Goal: Task Accomplishment & Management: Complete application form

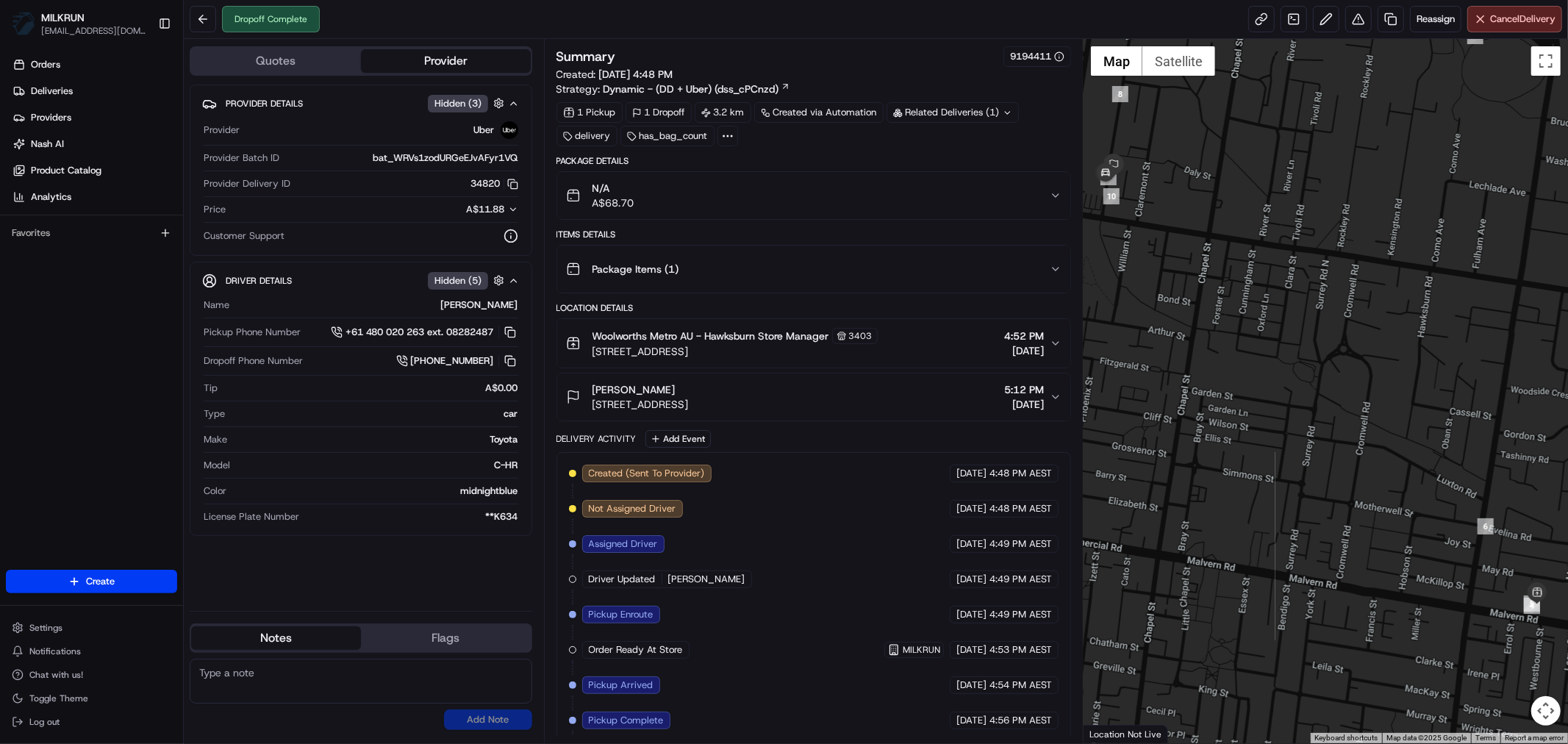
click at [1052, 196] on icon "button" at bounding box center [1055, 195] width 12 height 12
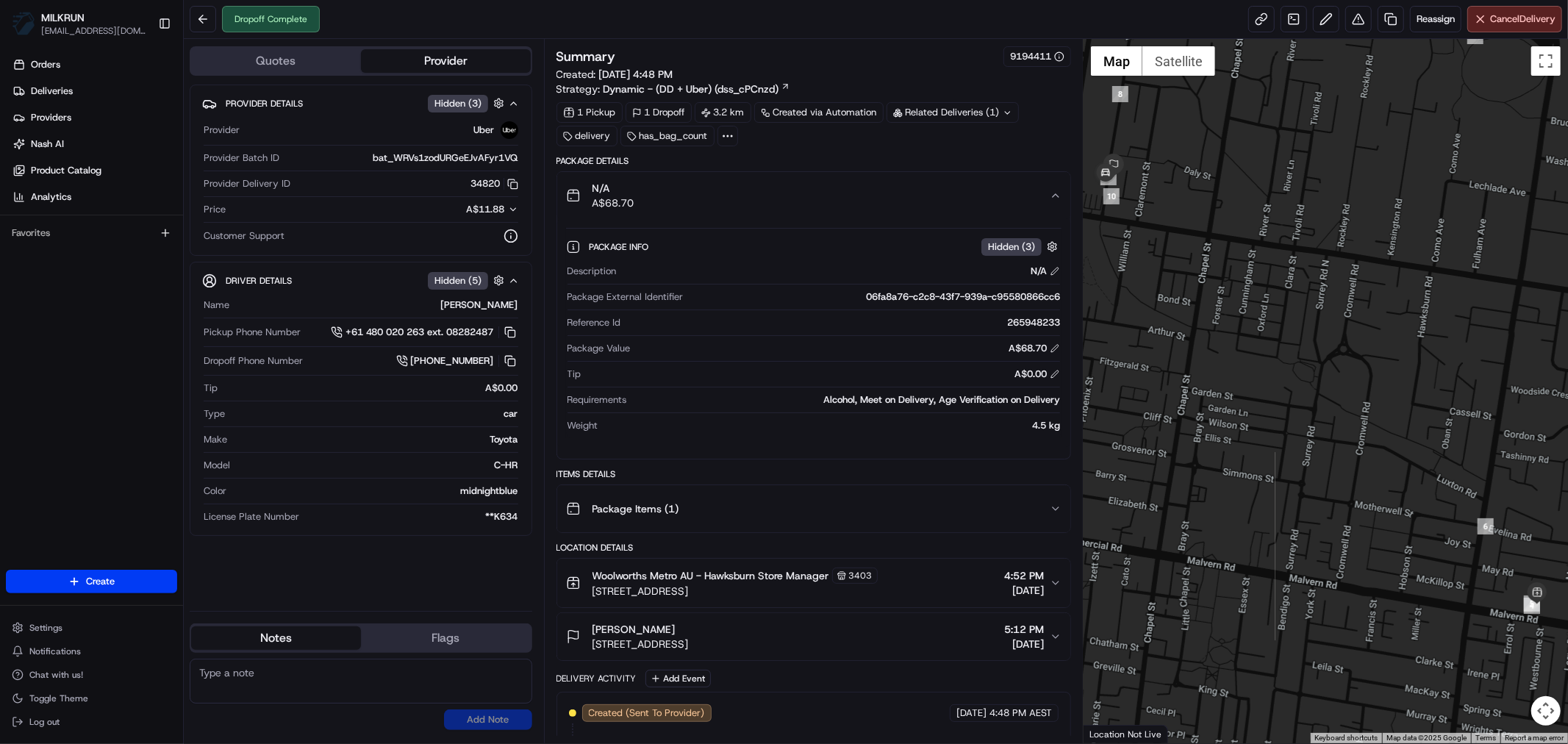
click at [1052, 196] on icon "button" at bounding box center [1055, 195] width 12 height 12
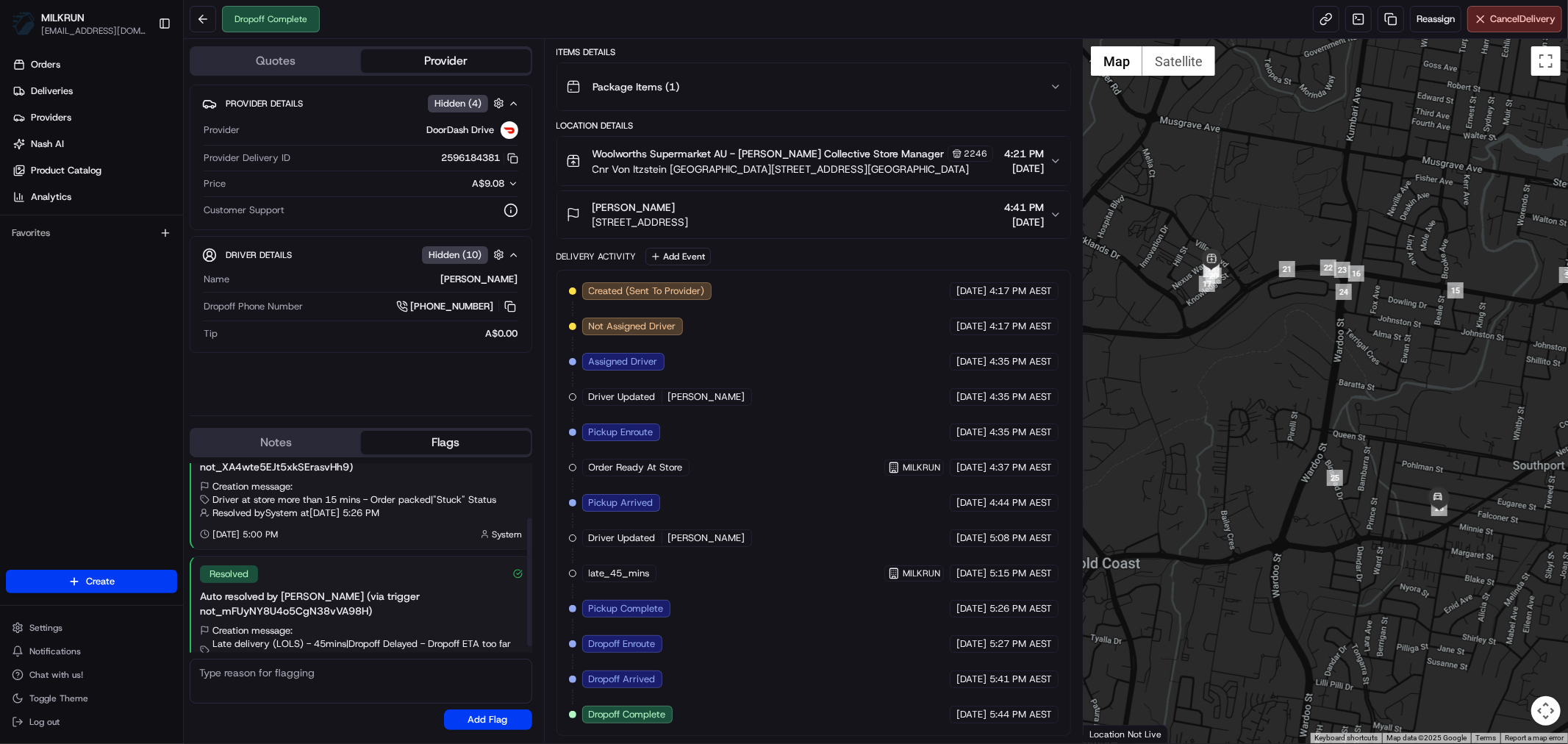
scroll to position [91, 0]
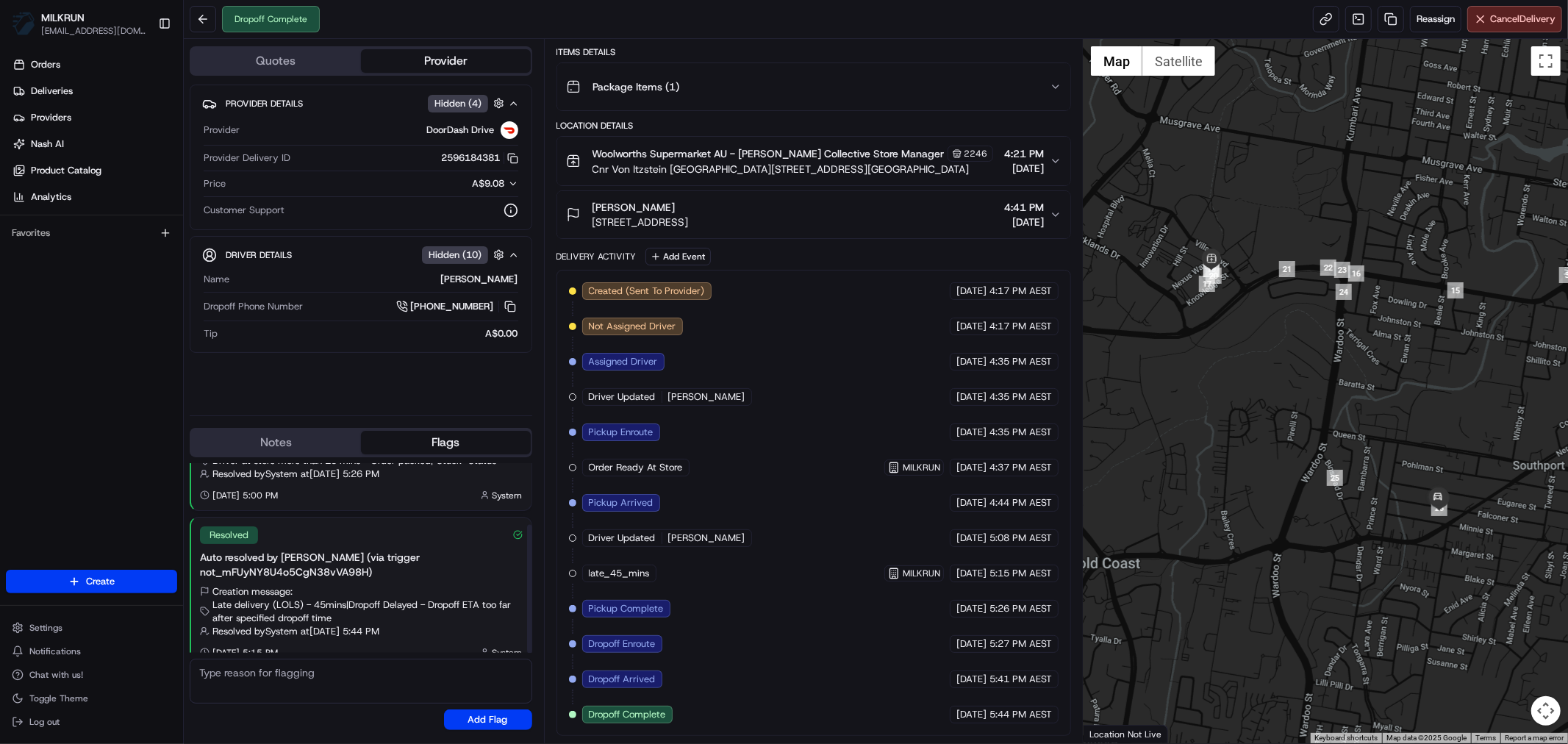
click at [436, 430] on button "Flags" at bounding box center [446, 442] width 170 height 23
click at [424, 443] on button "Flags" at bounding box center [446, 442] width 170 height 23
click at [303, 447] on button "Notes" at bounding box center [276, 442] width 170 height 23
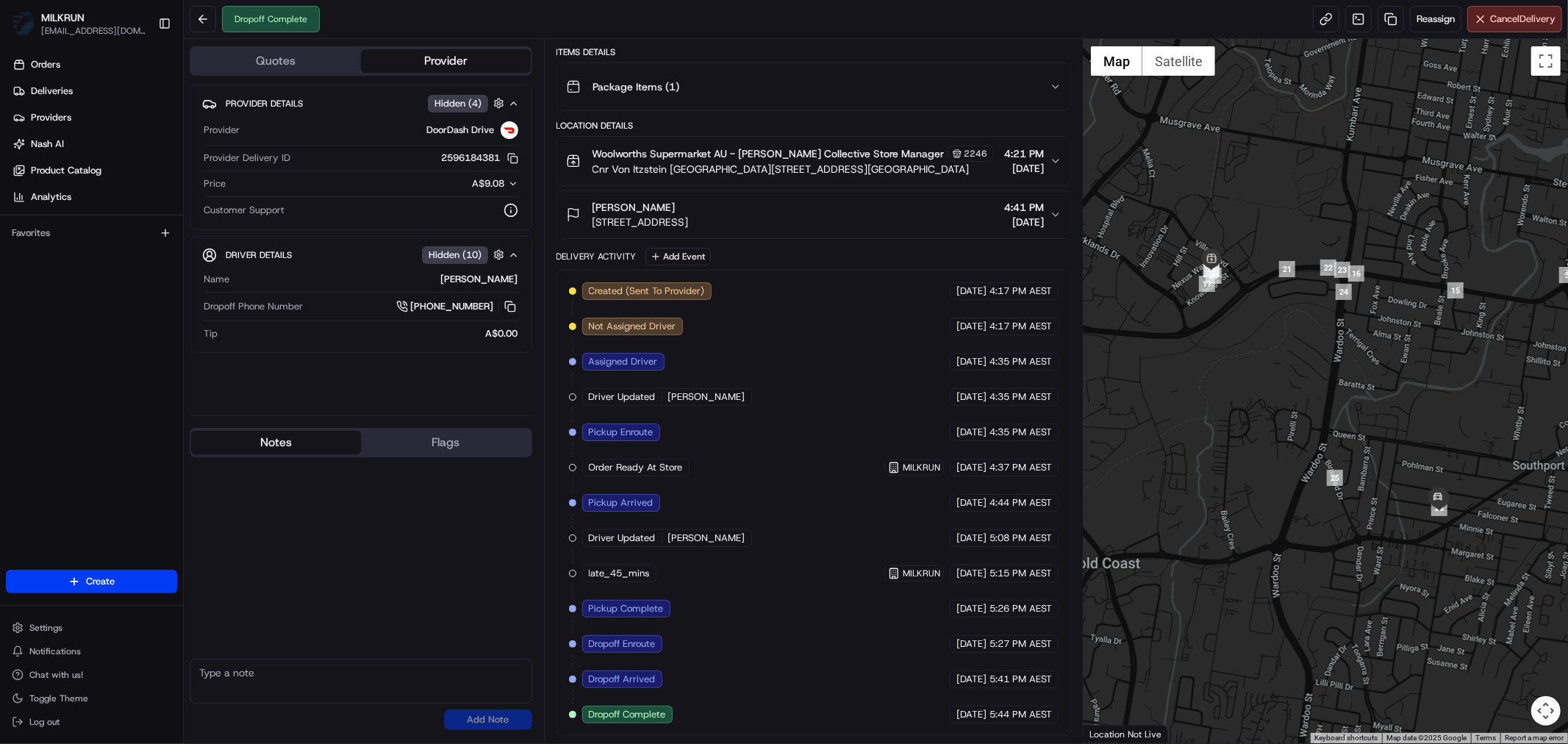
click at [393, 445] on button "Flags" at bounding box center [446, 442] width 170 height 23
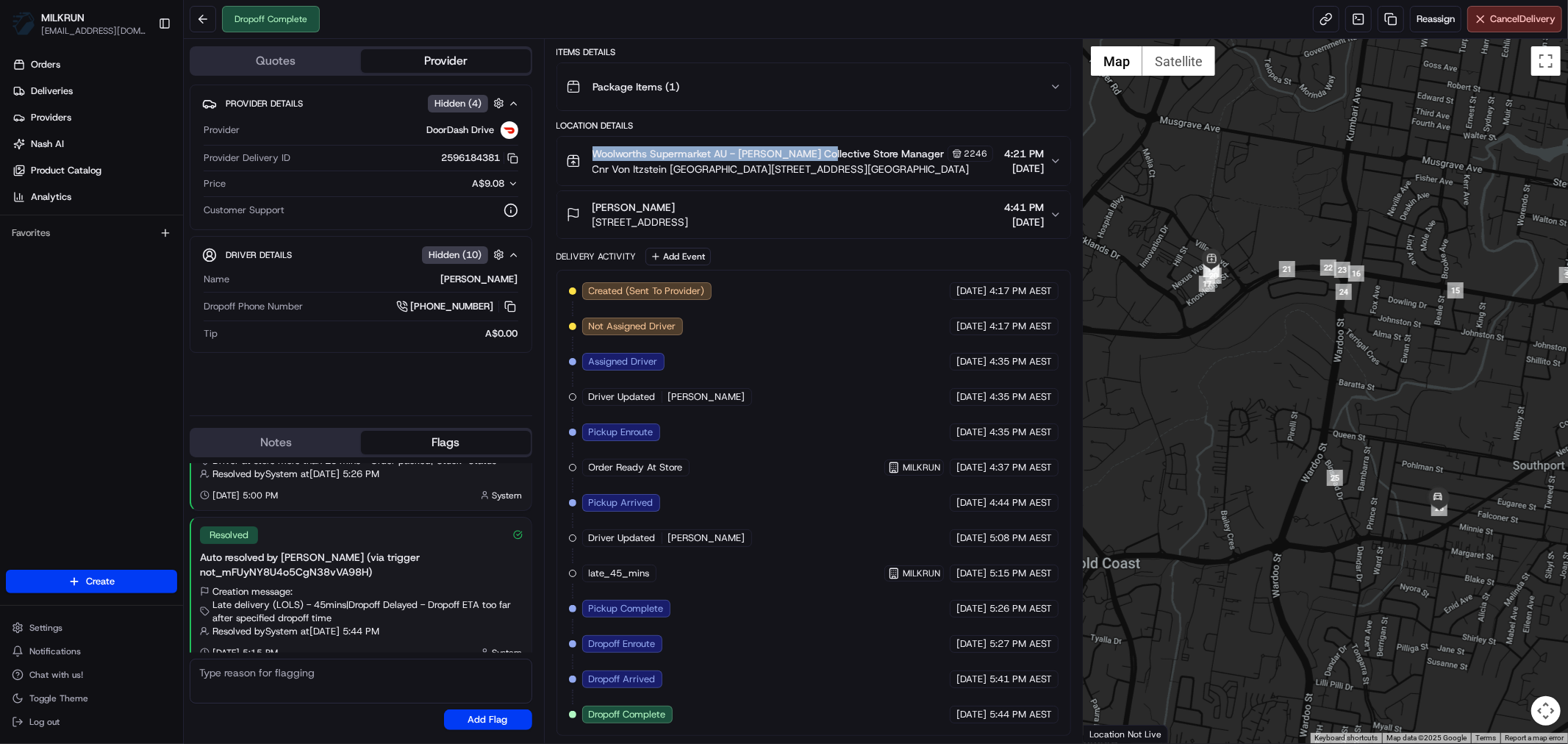
drag, startPoint x: 590, startPoint y: 150, endPoint x: 803, endPoint y: 170, distance: 213.9
click at [818, 155] on div "Woolworths Supermarket AU - Smith Collective Store Manager 2246 Cnr Von Itzstei…" at bounding box center [779, 161] width 427 height 31
copy span "Woolworths Supermarket AU - Smith Collective"
click at [1379, 14] on link at bounding box center [1390, 18] width 26 height 26
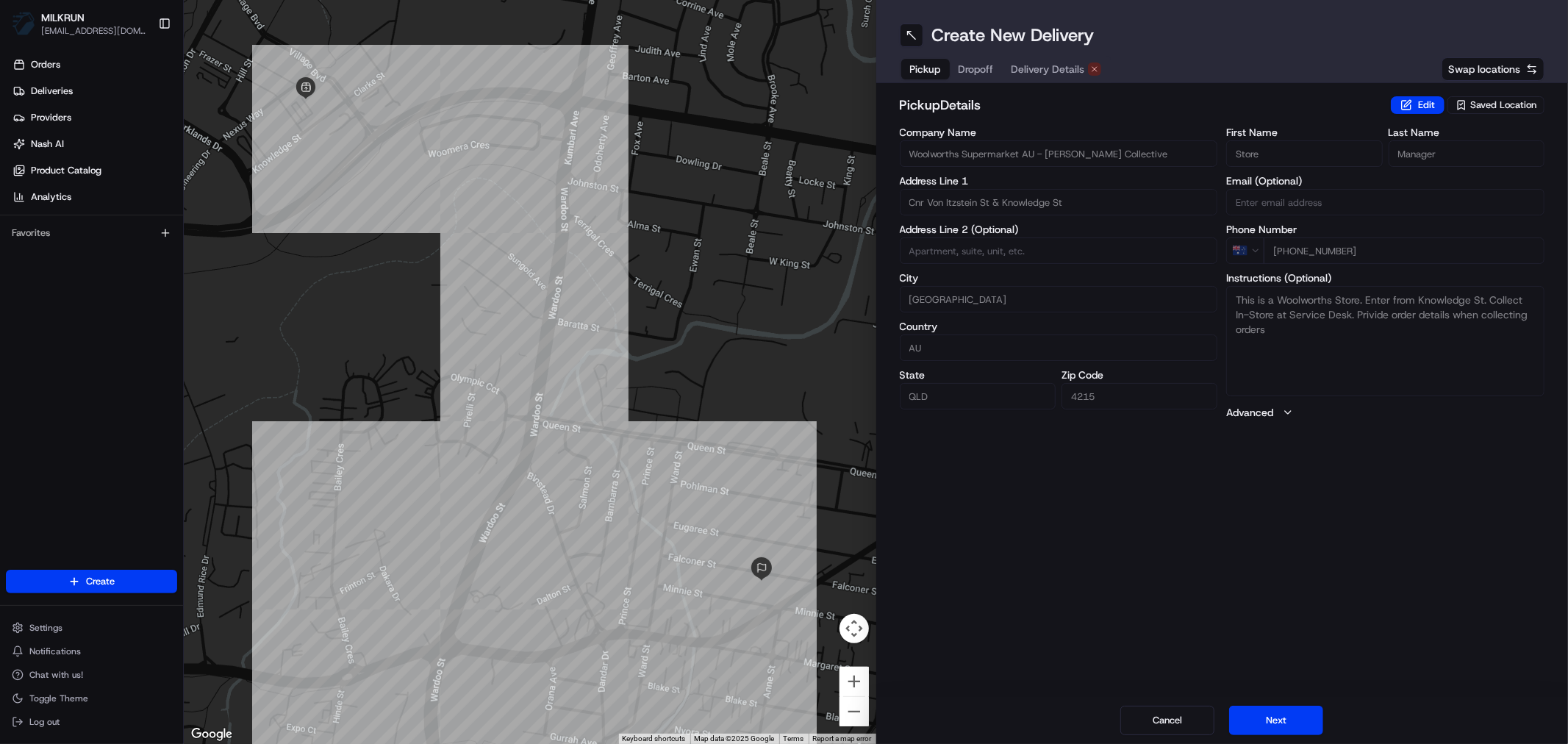
click at [1047, 70] on span "Delivery Details" at bounding box center [1049, 69] width 73 height 14
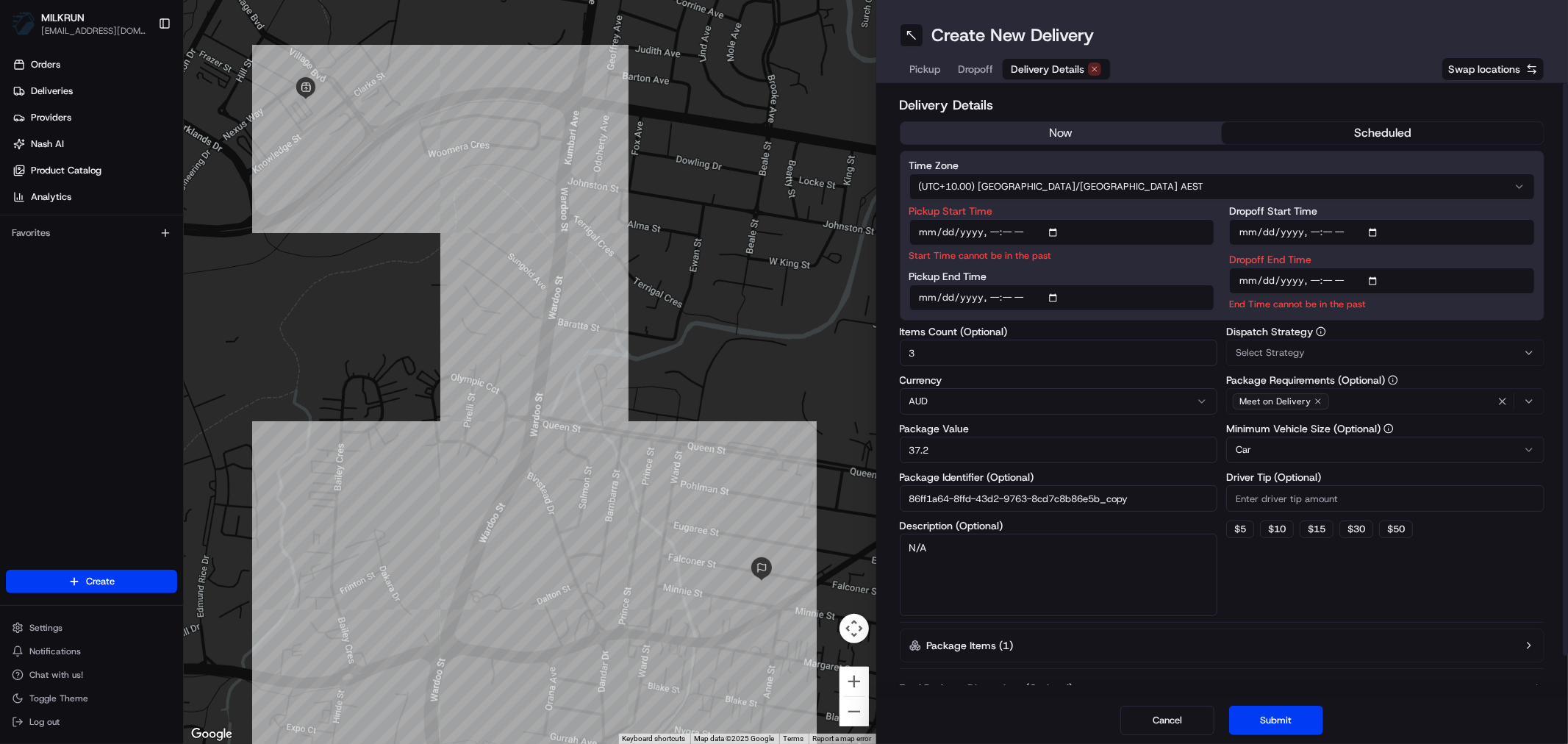
click at [1034, 135] on button "now" at bounding box center [1062, 132] width 322 height 22
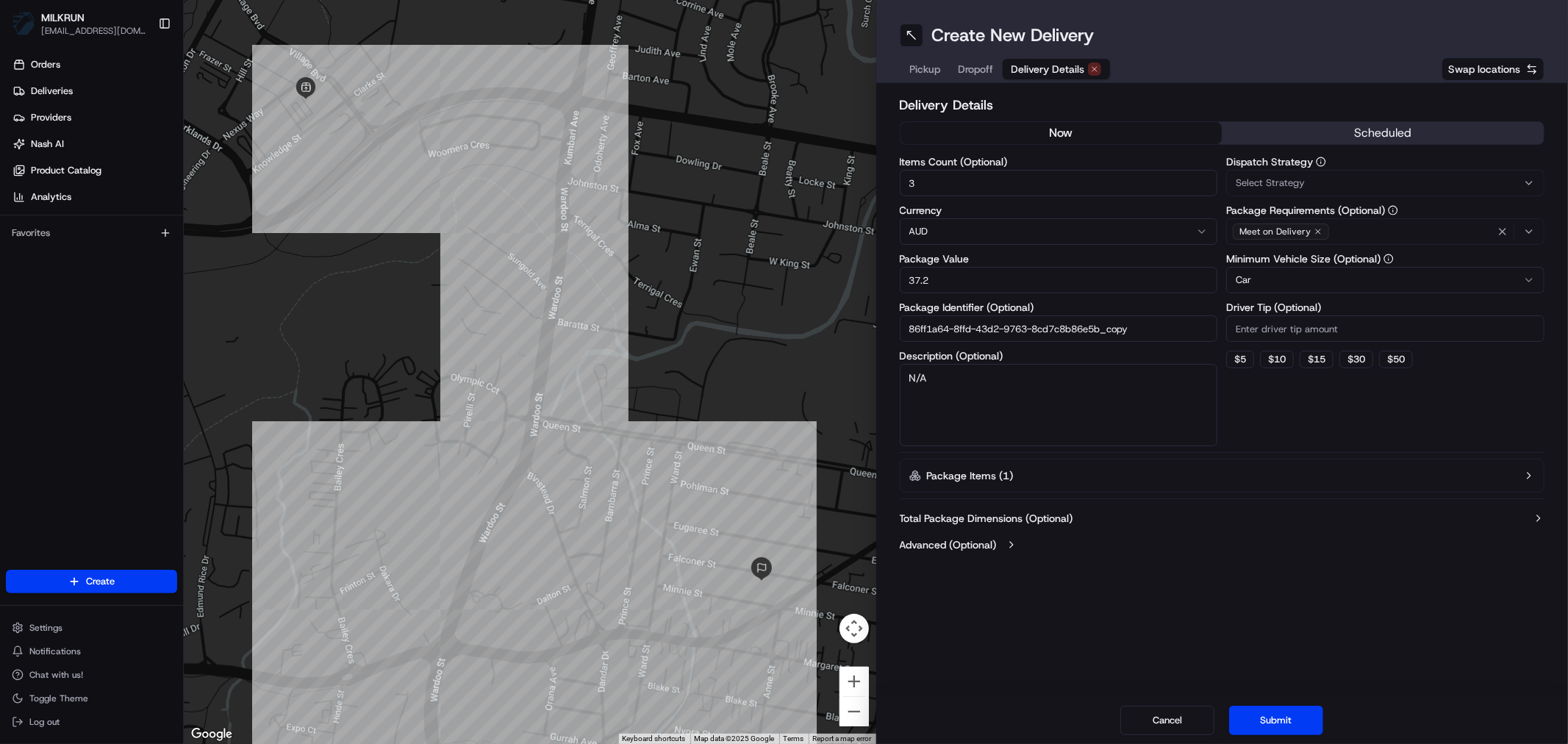
click at [1040, 69] on span "Delivery Details" at bounding box center [1049, 69] width 73 height 14
click at [1281, 722] on button "Submit" at bounding box center [1275, 720] width 94 height 29
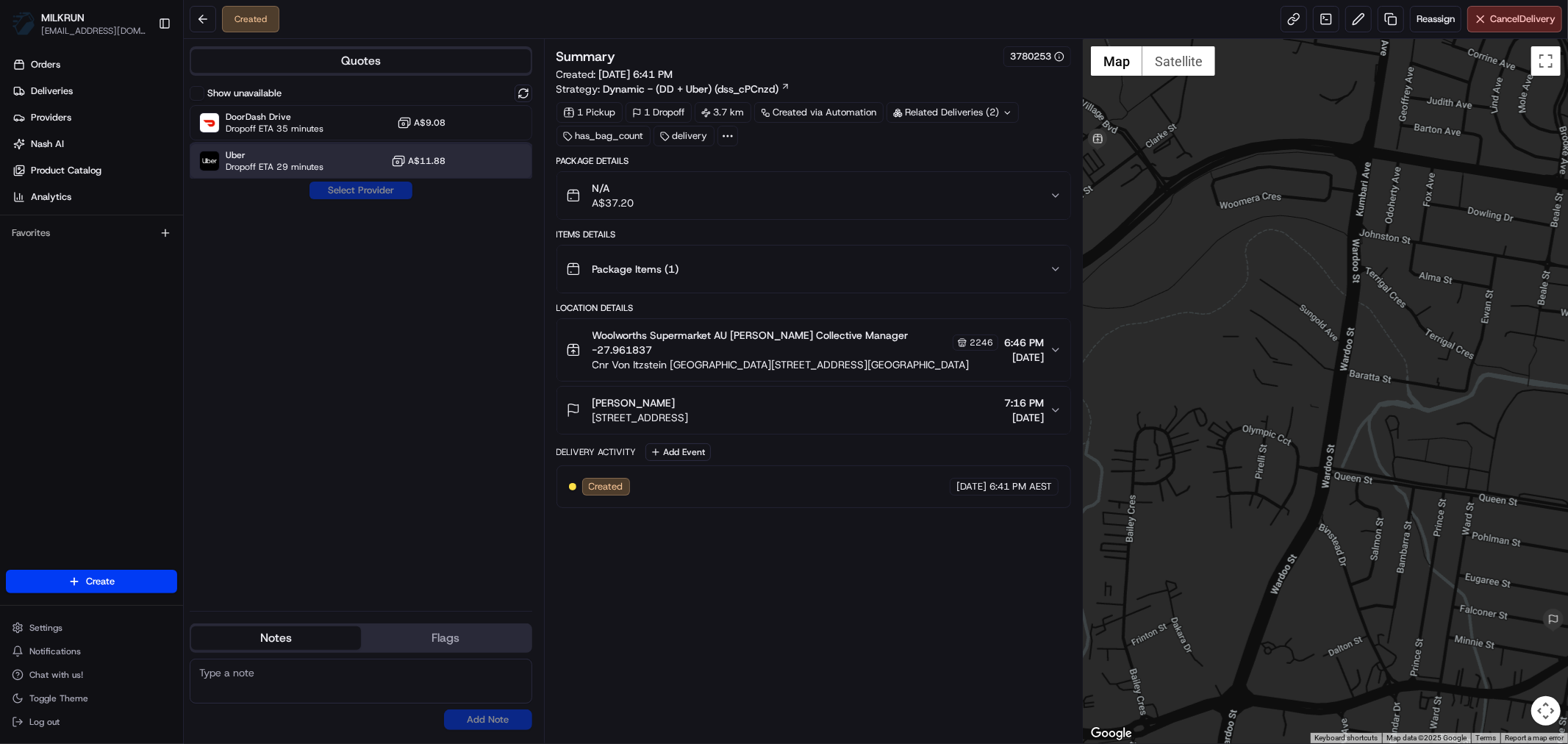
click at [314, 152] on span "Uber" at bounding box center [274, 155] width 98 height 12
click at [365, 193] on button "Assign Provider" at bounding box center [361, 190] width 104 height 17
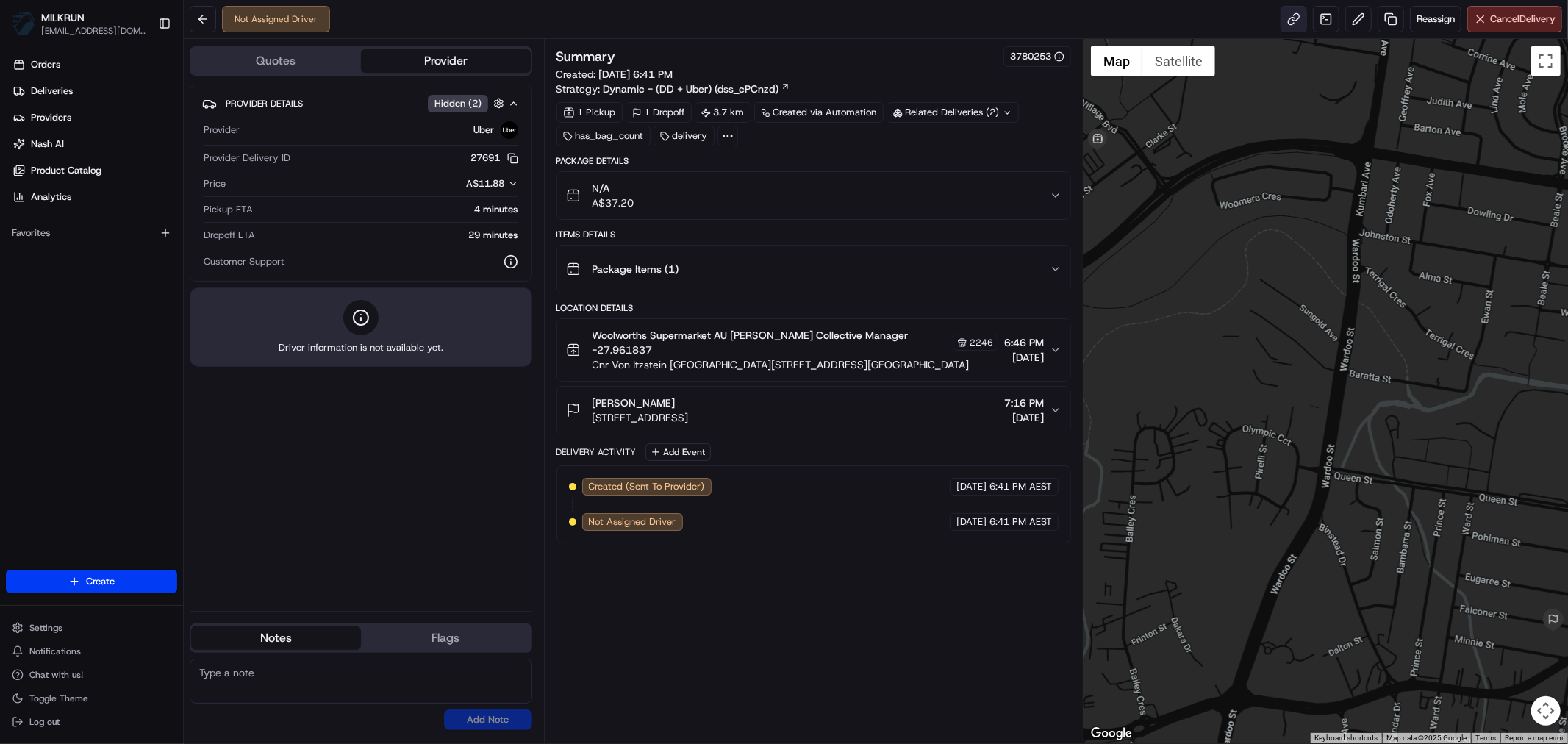
click at [1287, 22] on link at bounding box center [1294, 18] width 26 height 26
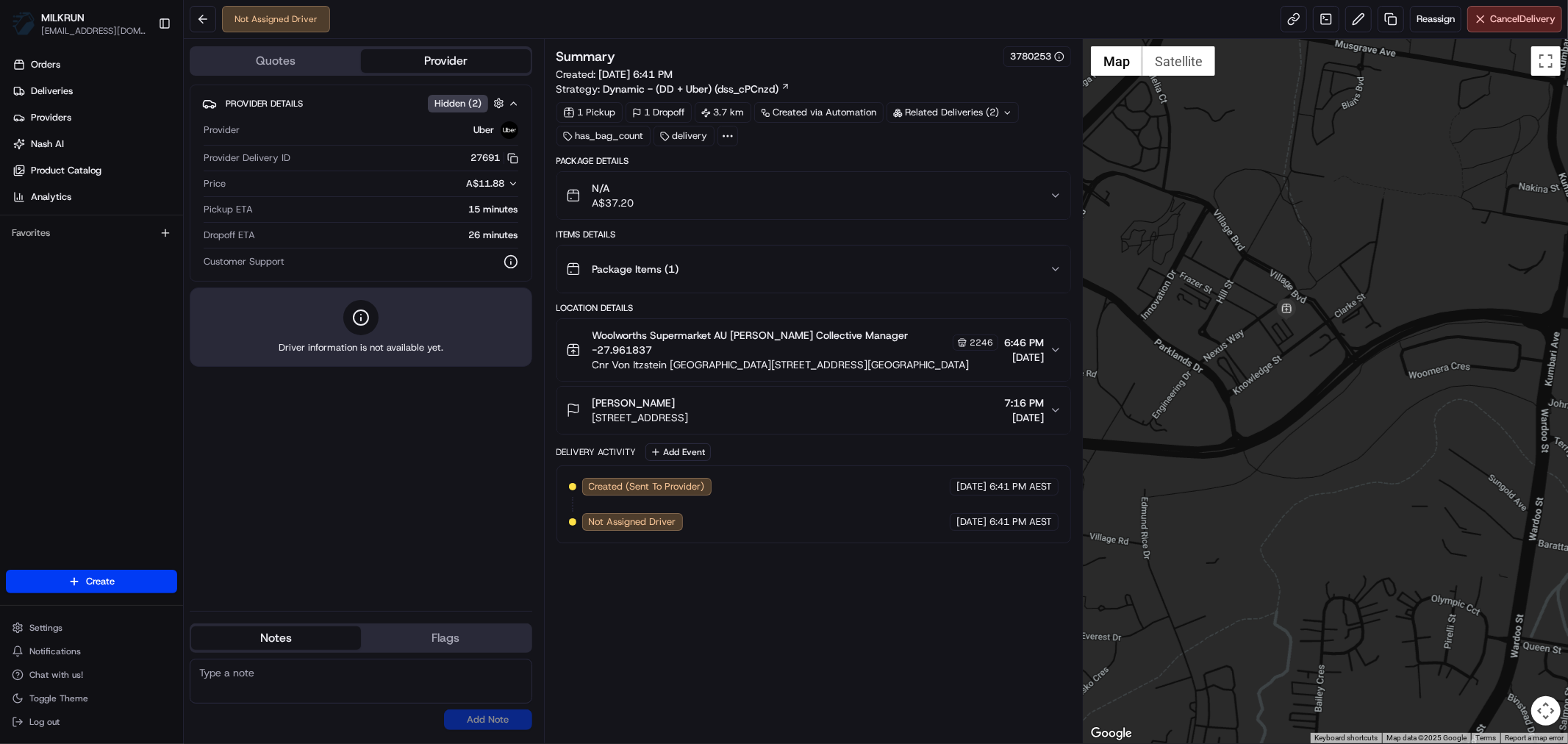
drag, startPoint x: 1189, startPoint y: 310, endPoint x: 1305, endPoint y: 334, distance: 118.5
click at [1305, 334] on div at bounding box center [1326, 390] width 485 height 703
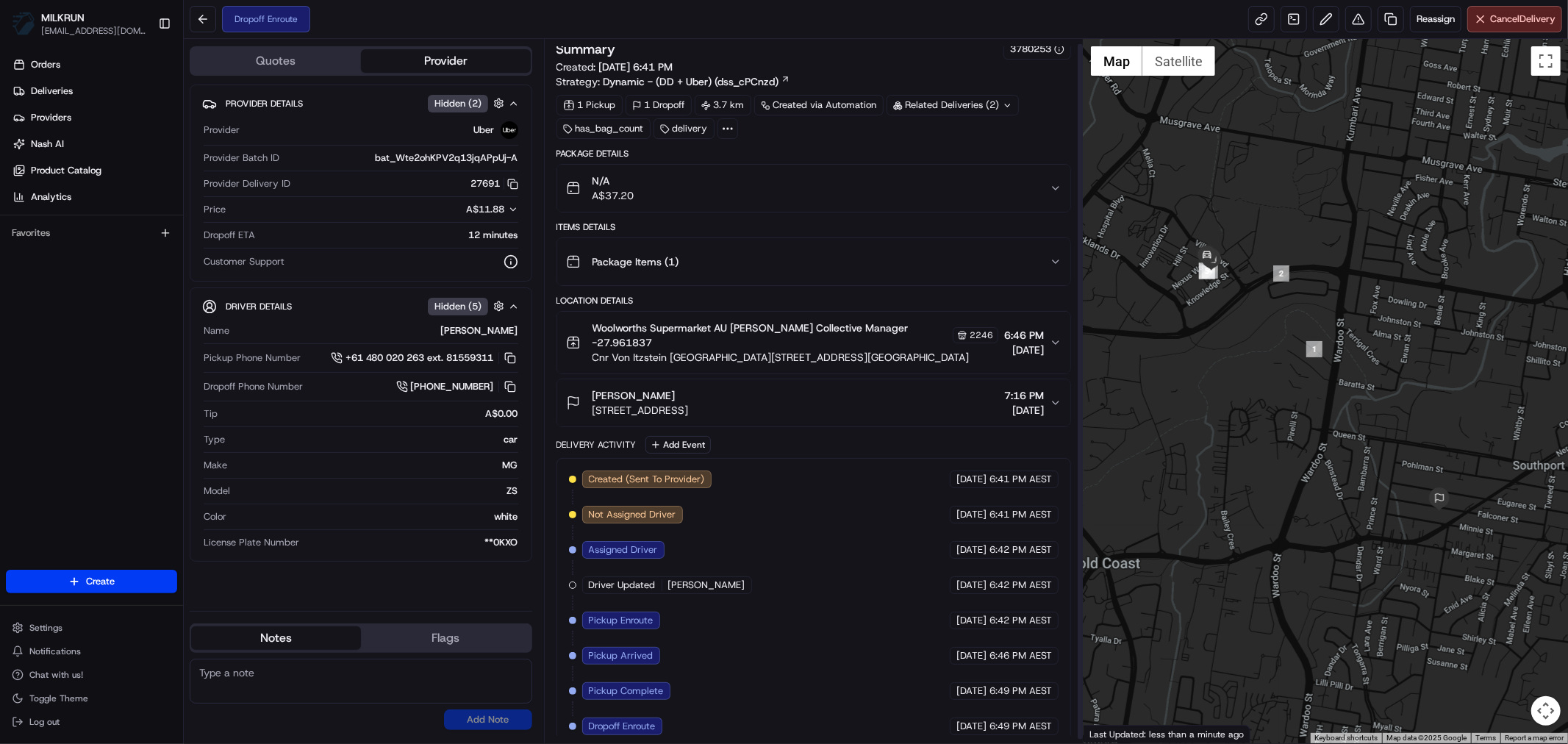
scroll to position [9, 0]
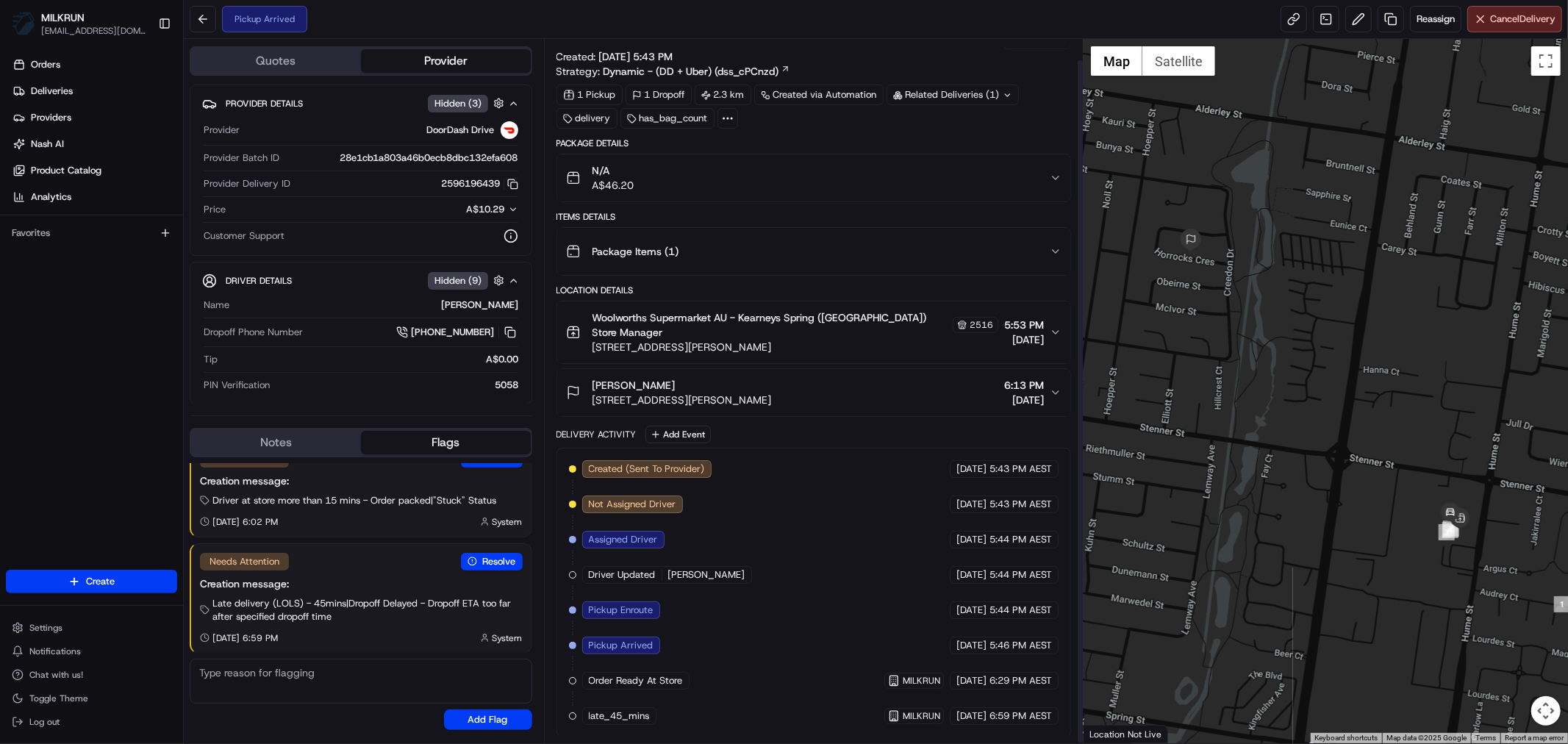
scroll to position [22, 0]
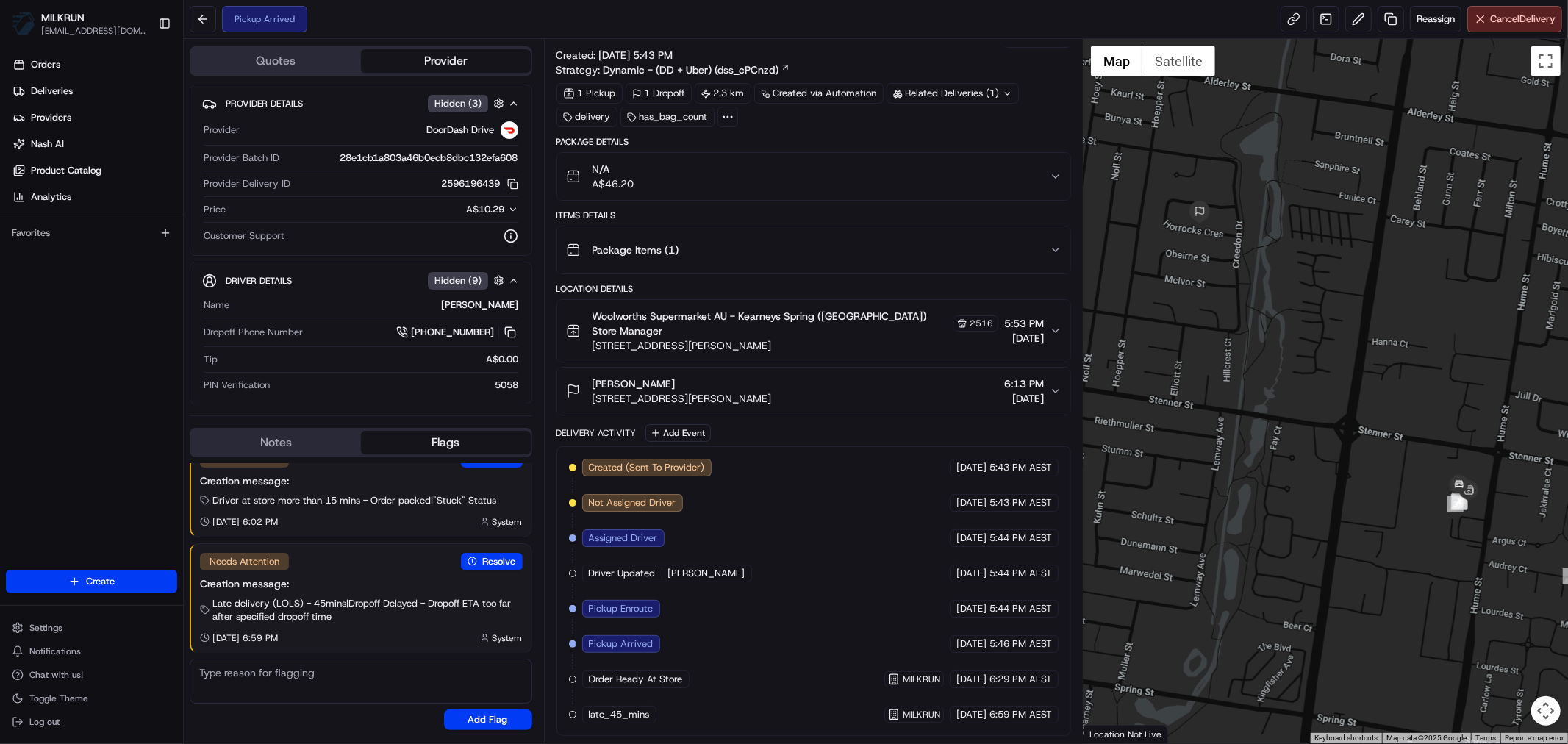
drag, startPoint x: 1376, startPoint y: 457, endPoint x: 1313, endPoint y: 457, distance: 63.0
click at [1313, 457] on div at bounding box center [1326, 390] width 485 height 703
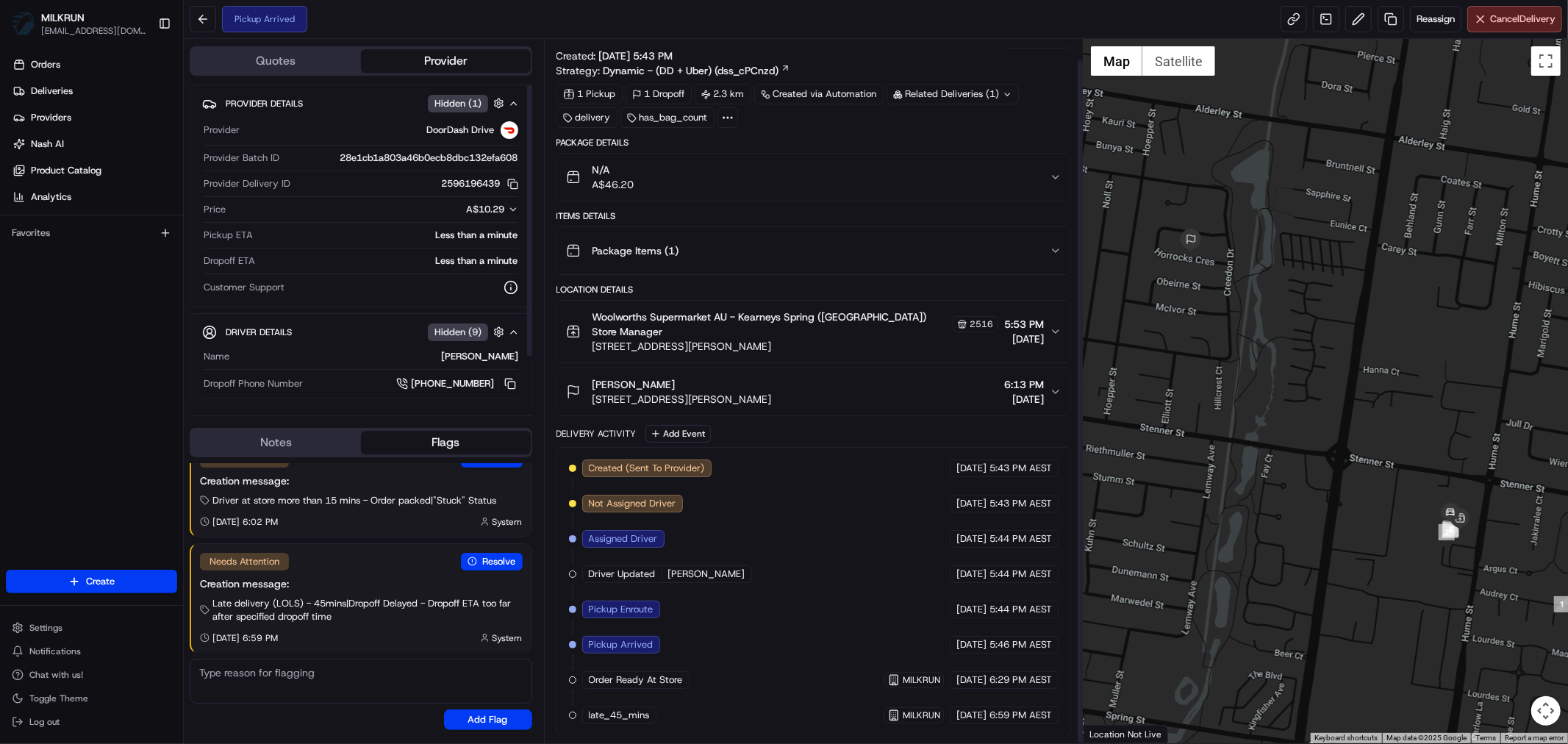
scroll to position [22, 0]
drag, startPoint x: 988, startPoint y: 646, endPoint x: 1029, endPoint y: 647, distance: 41.0
click at [1029, 647] on span "5:46 PM AEST" at bounding box center [1021, 644] width 63 height 14
drag, startPoint x: 989, startPoint y: 679, endPoint x: 1030, endPoint y: 683, distance: 41.2
click at [1030, 683] on div "22/08/2025 6:29 PM AEST" at bounding box center [1004, 678] width 109 height 17
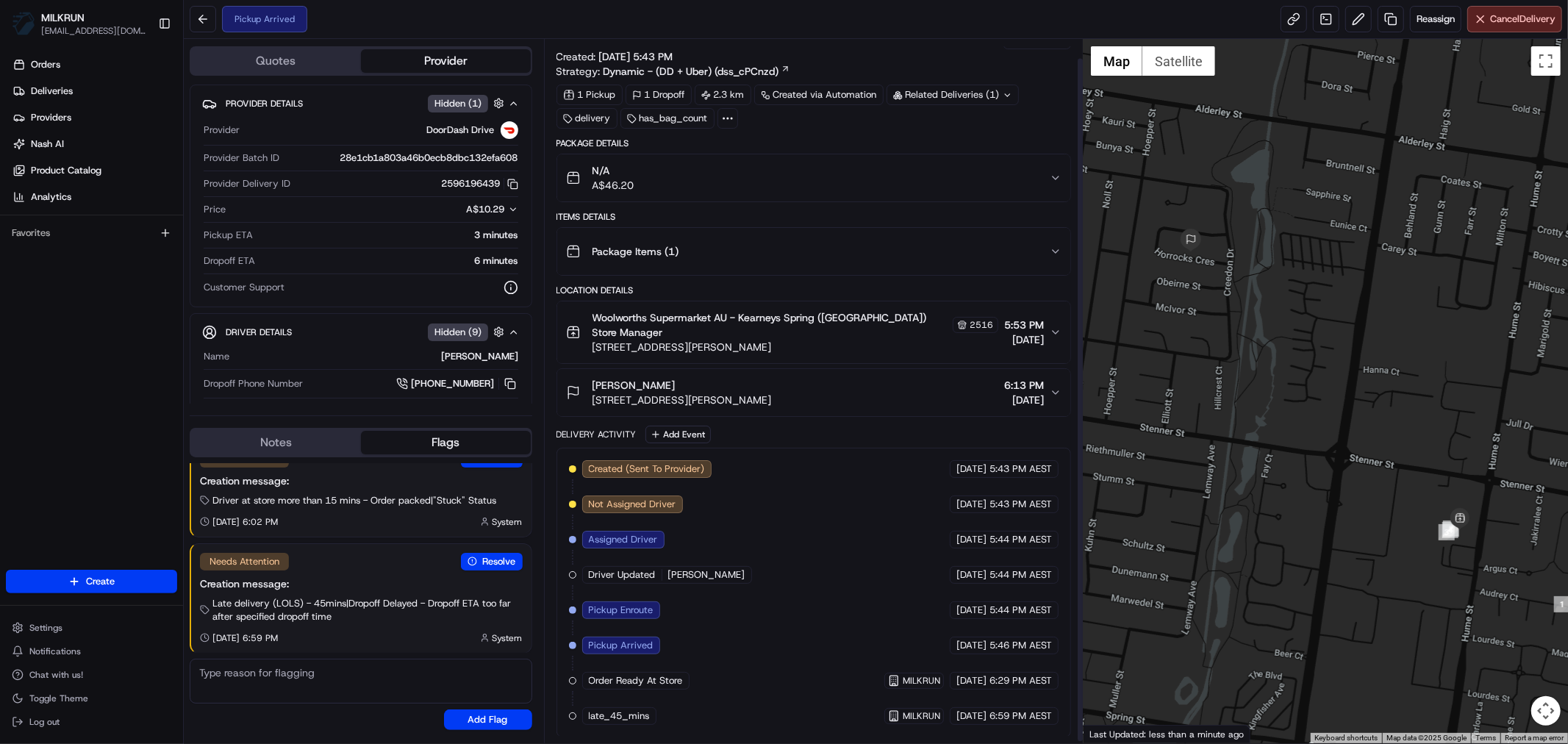
scroll to position [22, 0]
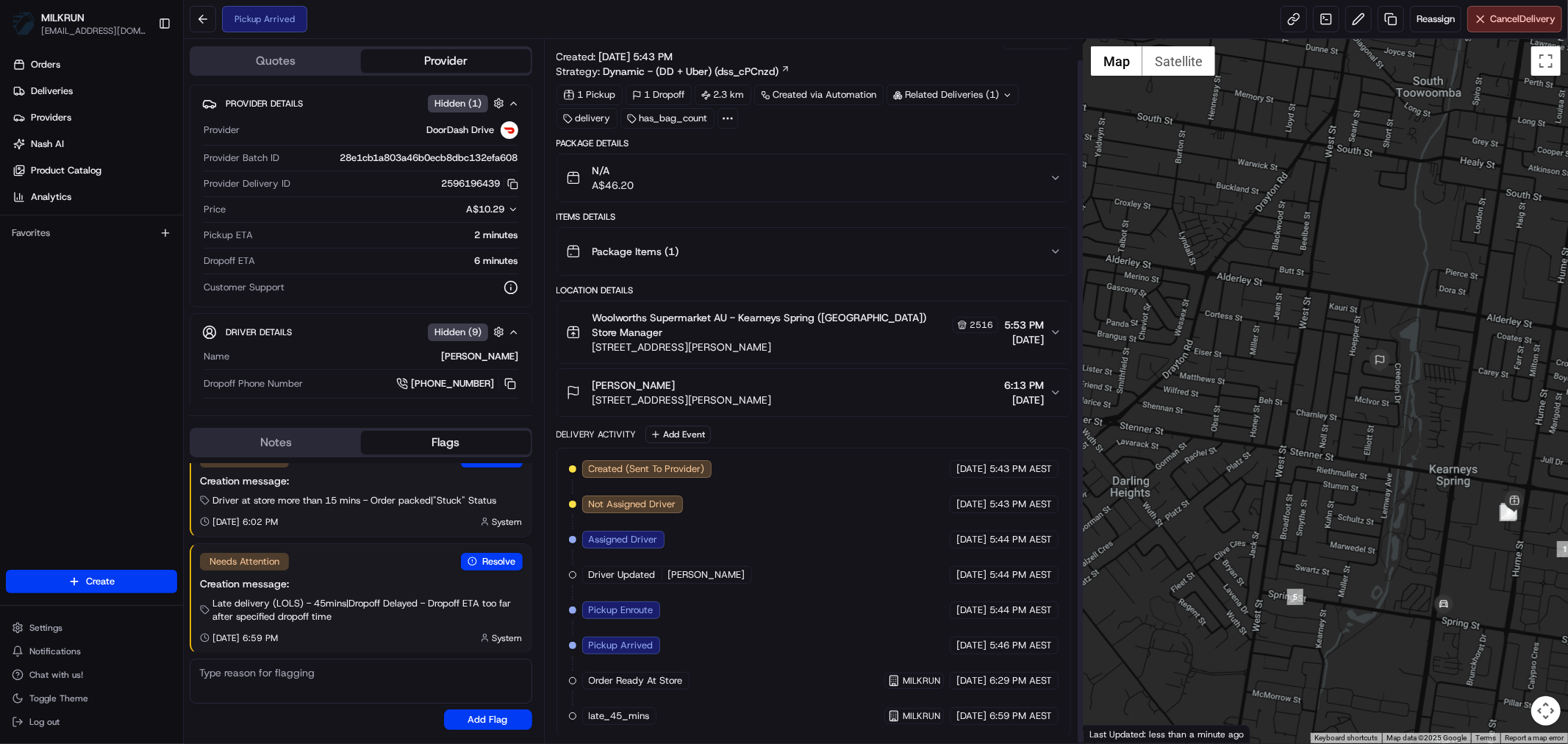
scroll to position [22, 0]
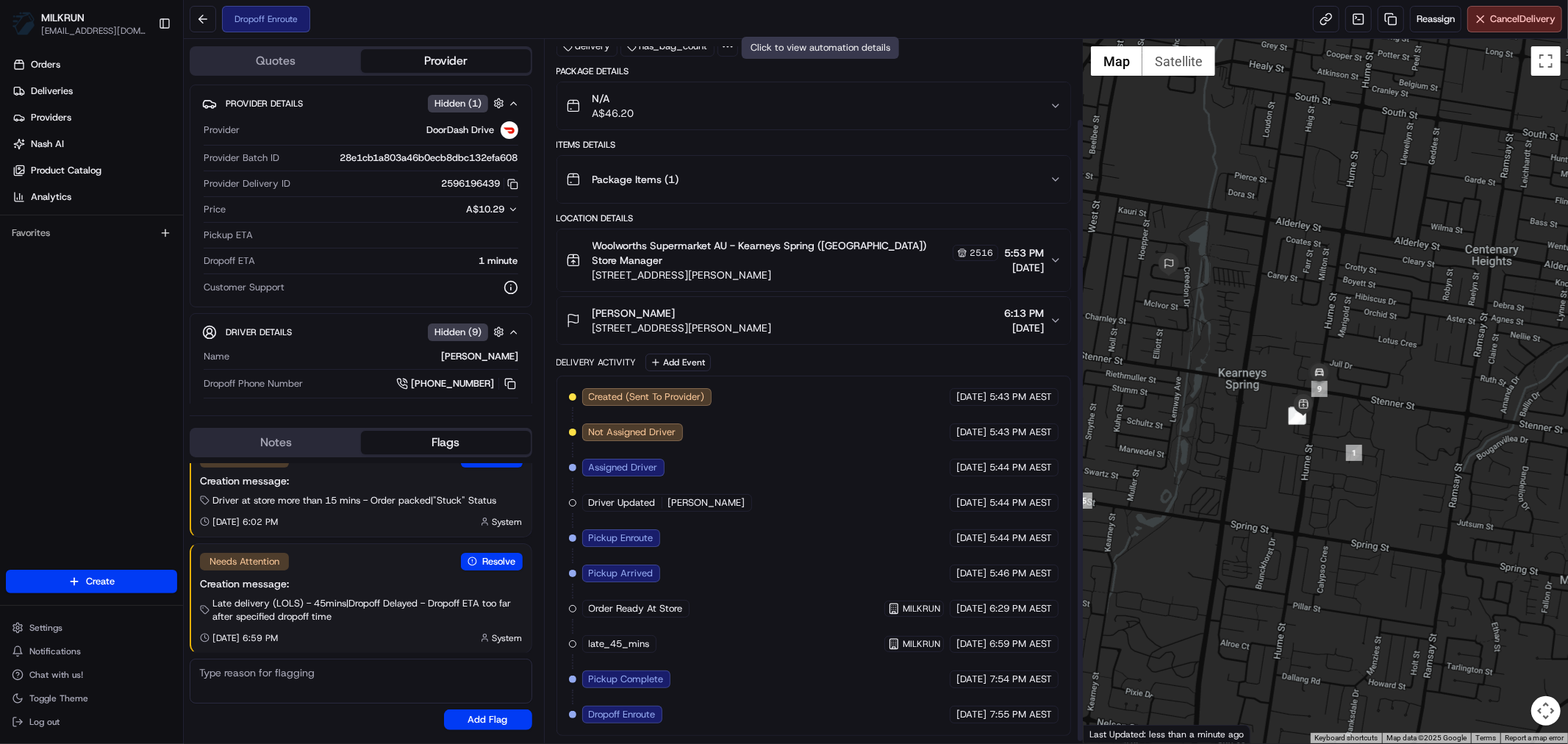
scroll to position [92, 0]
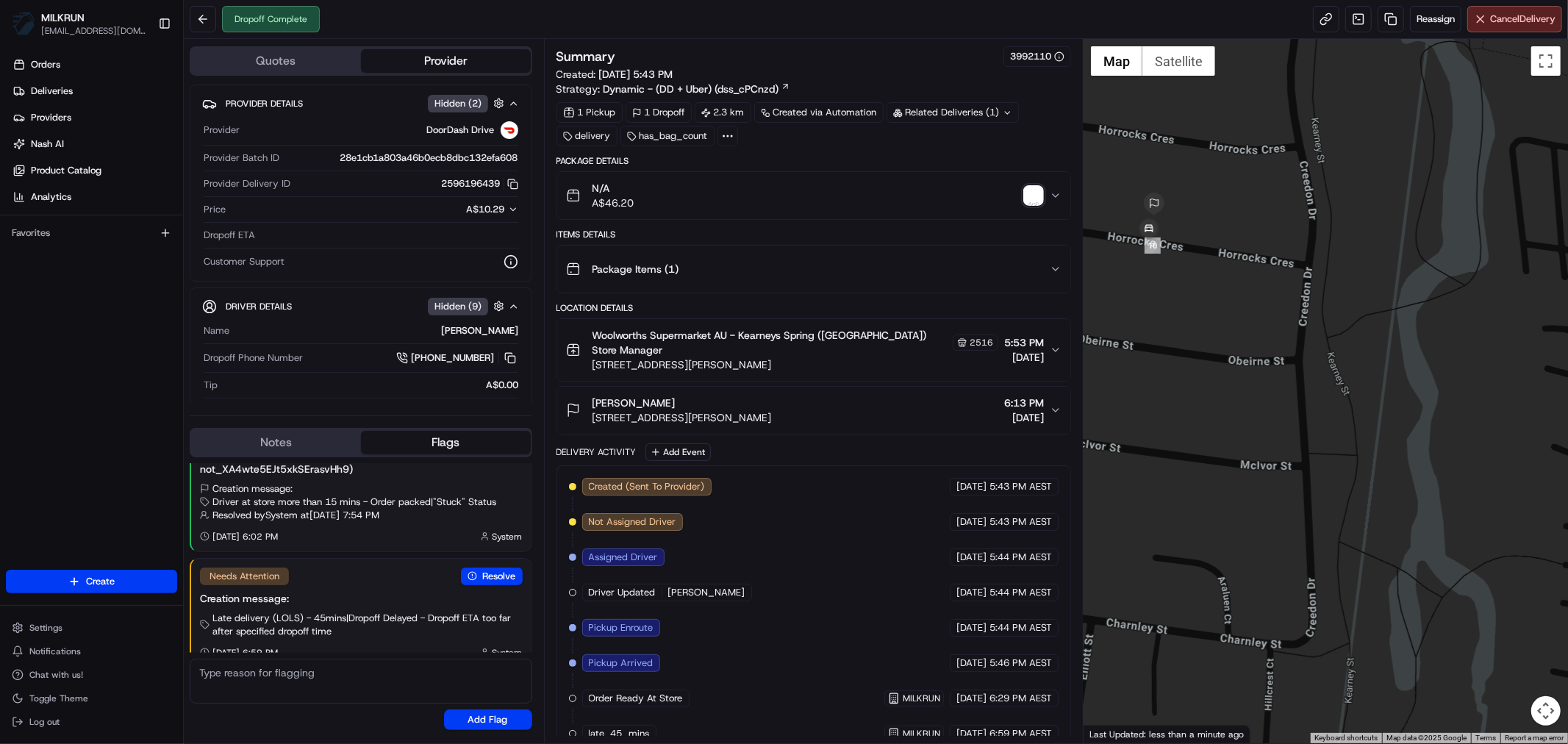
click at [1035, 192] on img "button" at bounding box center [1033, 195] width 20 height 20
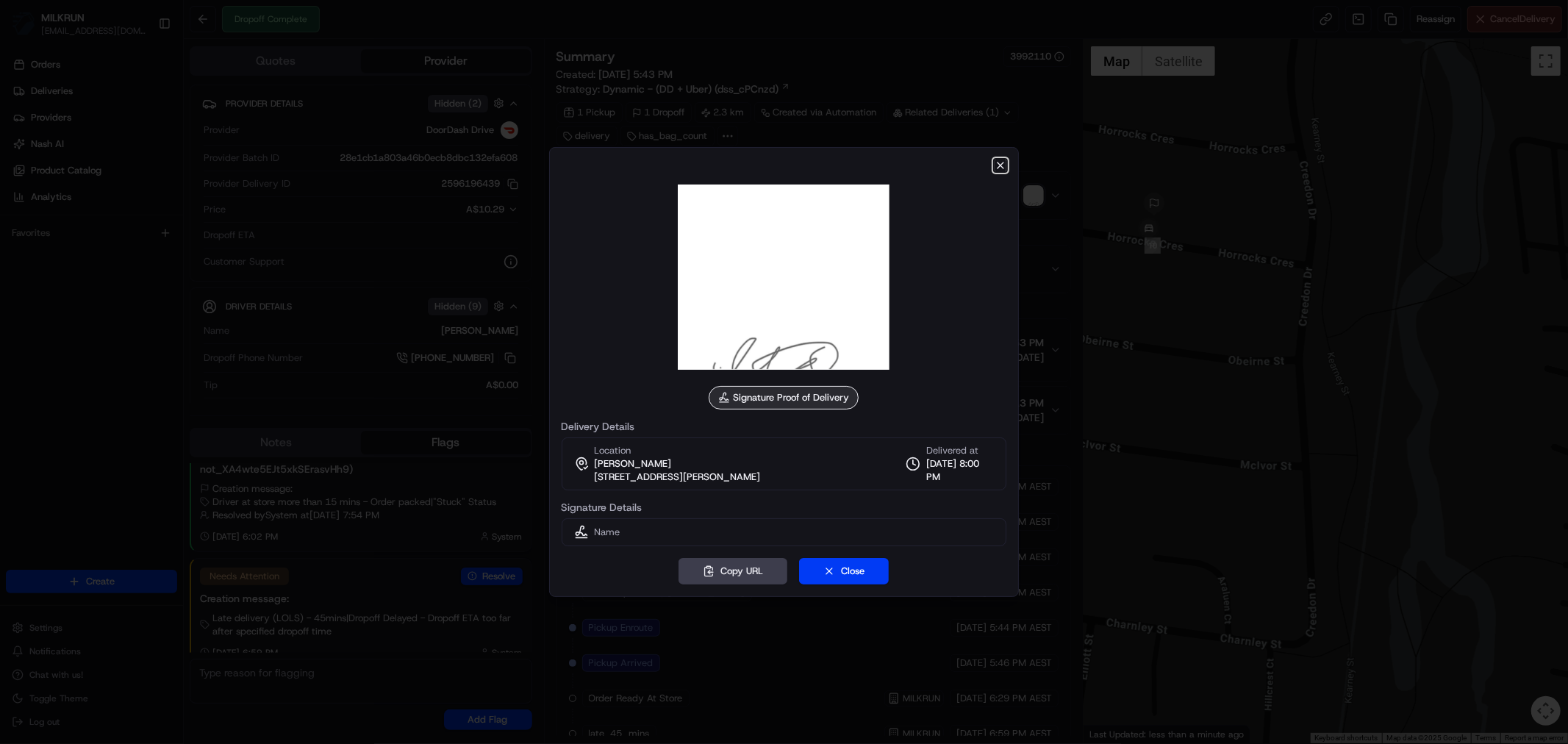
click at [1001, 165] on icon "button" at bounding box center [1000, 165] width 6 height 6
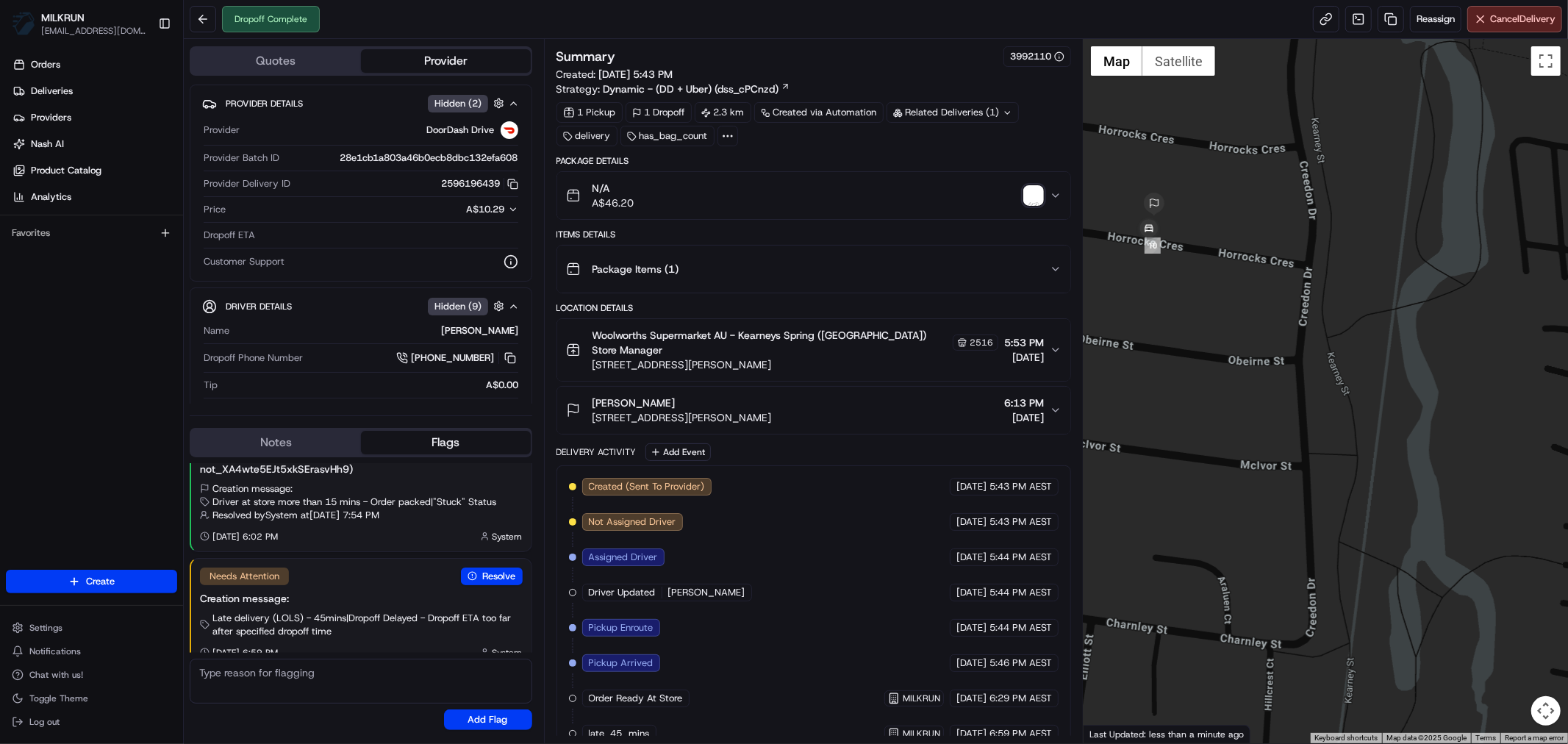
click at [1057, 200] on icon "button" at bounding box center [1055, 195] width 12 height 12
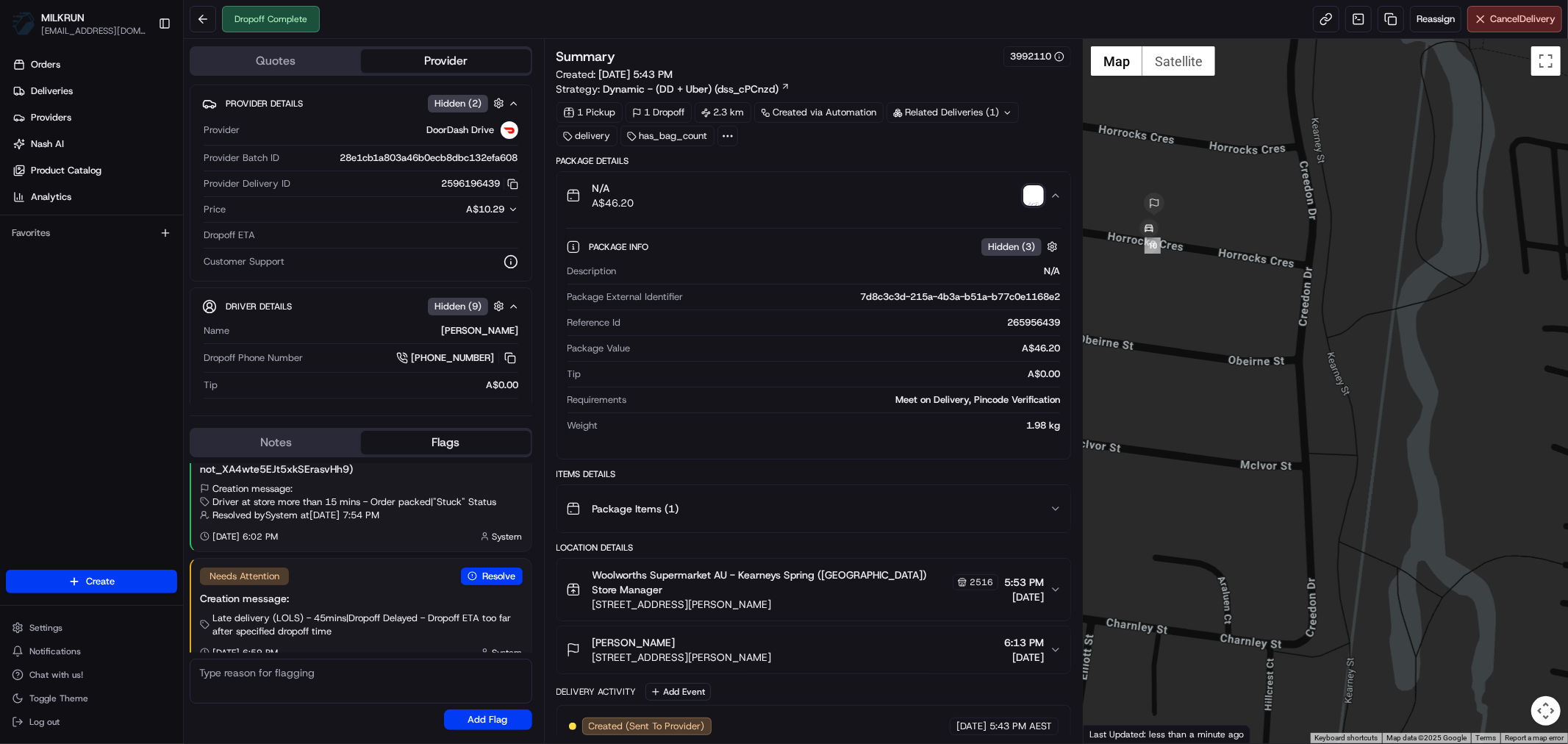
click at [1057, 200] on icon "button" at bounding box center [1055, 195] width 12 height 12
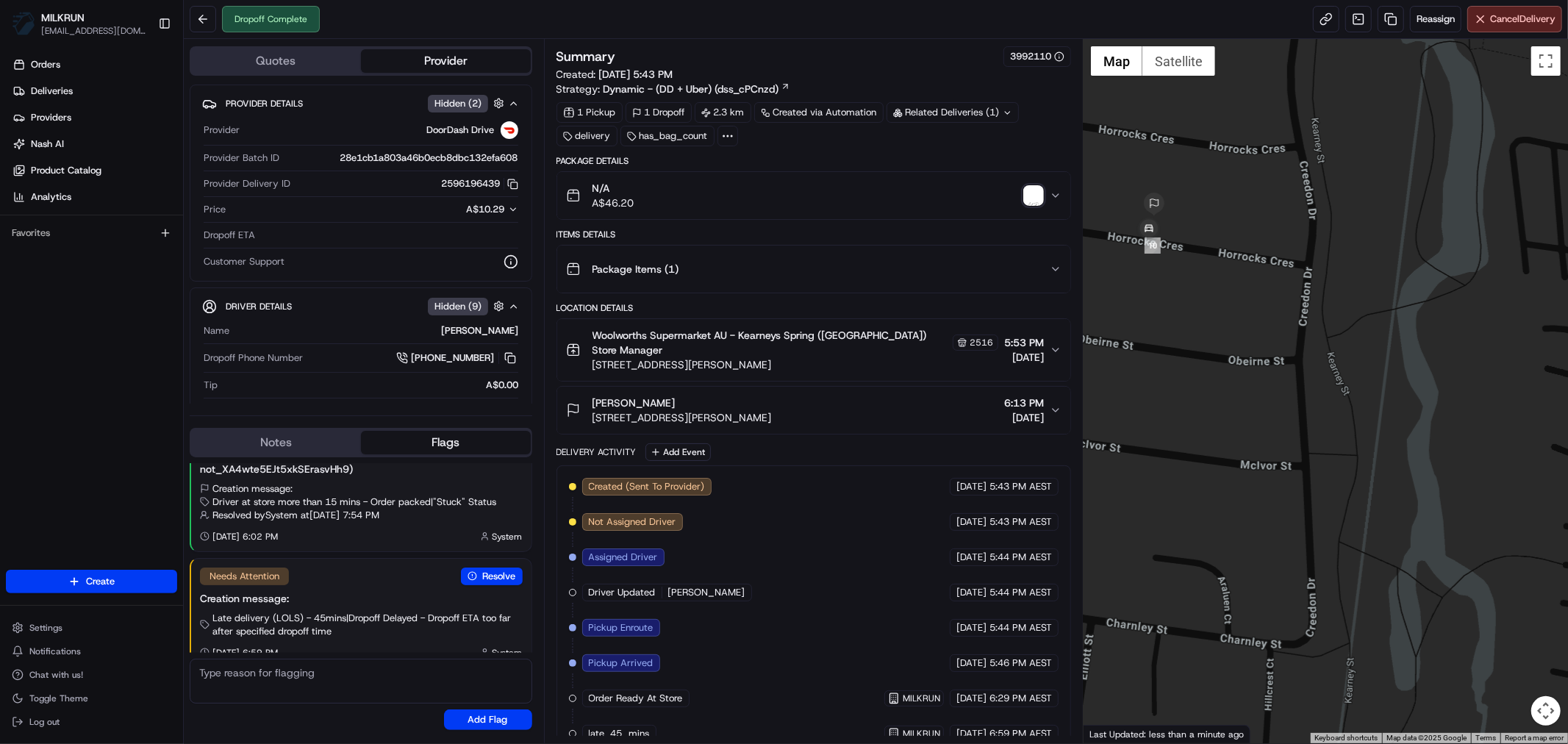
click at [1028, 196] on img "button" at bounding box center [1033, 195] width 20 height 20
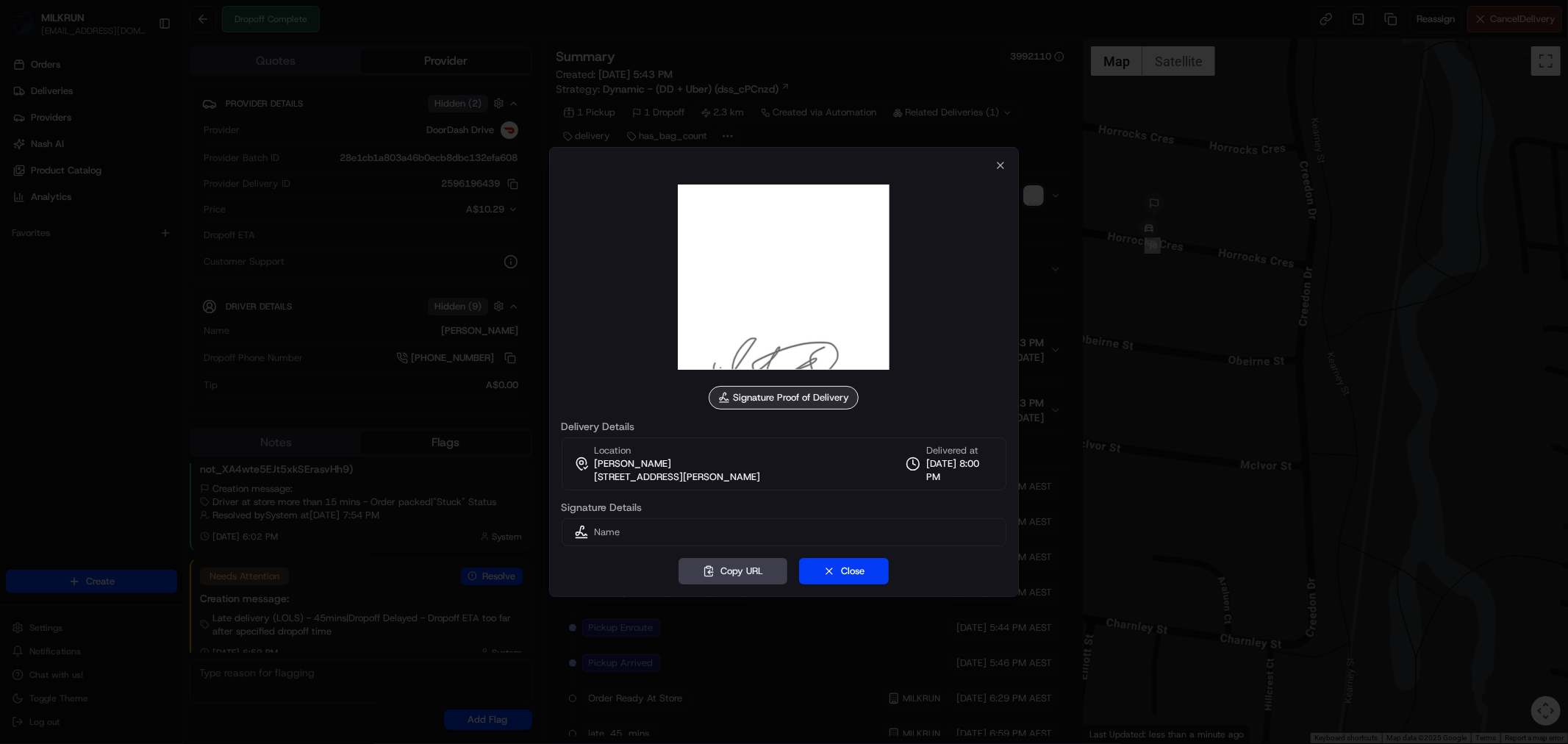
click at [736, 356] on img at bounding box center [783, 276] width 211 height 211
click at [996, 168] on icon "button" at bounding box center [1000, 165] width 12 height 12
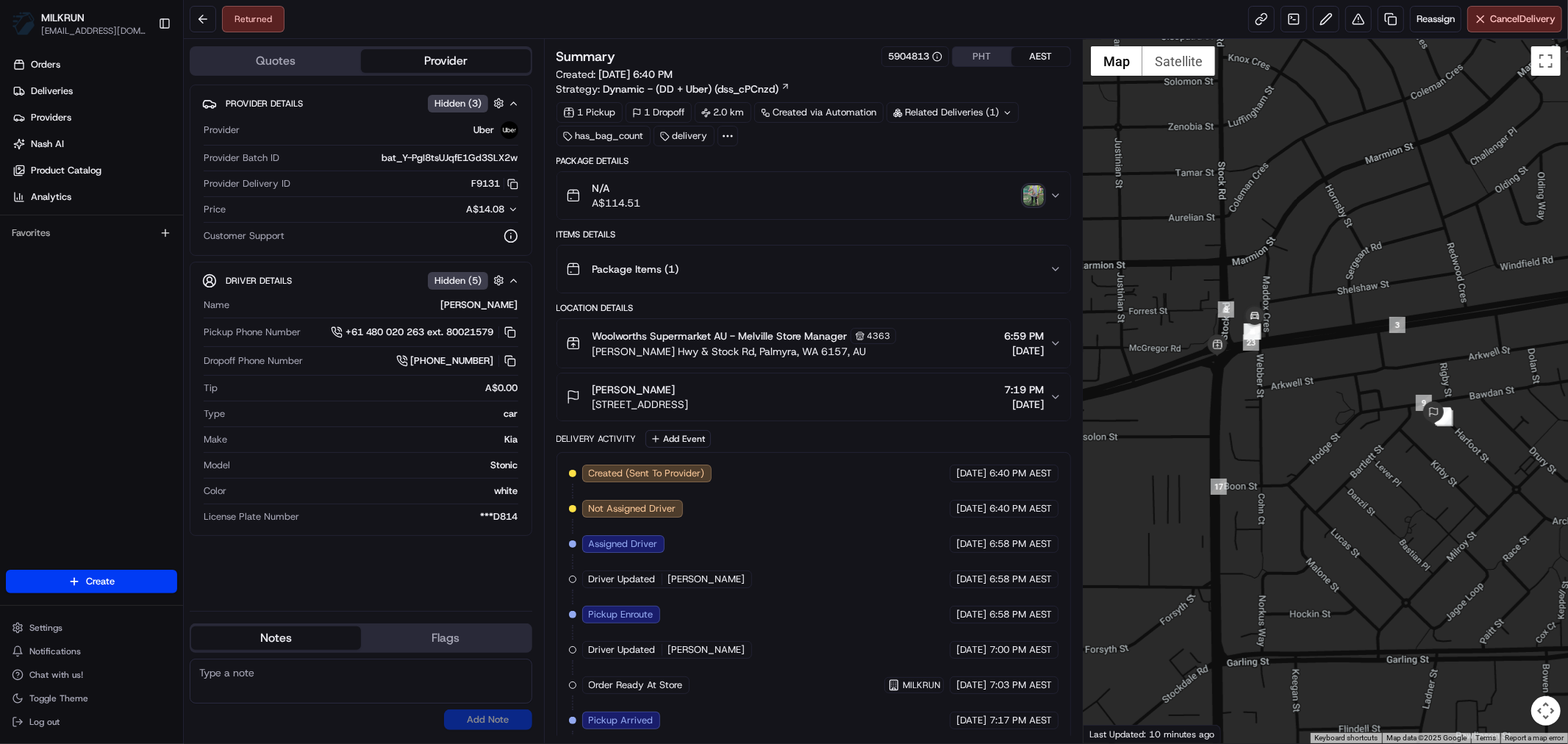
click at [1035, 197] on img "button" at bounding box center [1033, 195] width 20 height 20
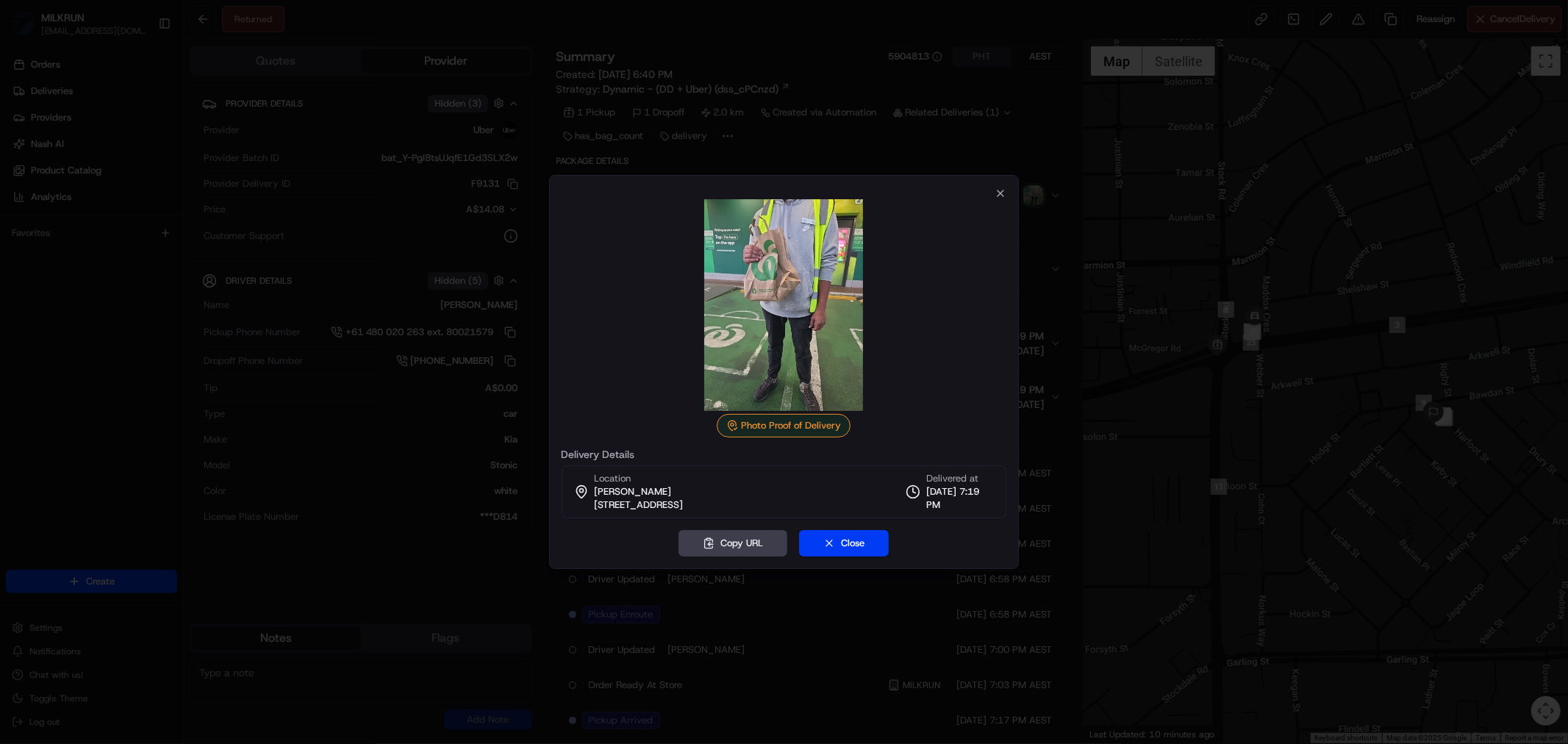
click at [793, 287] on img at bounding box center [783, 304] width 211 height 211
click at [1004, 188] on icon "button" at bounding box center [1000, 193] width 12 height 12
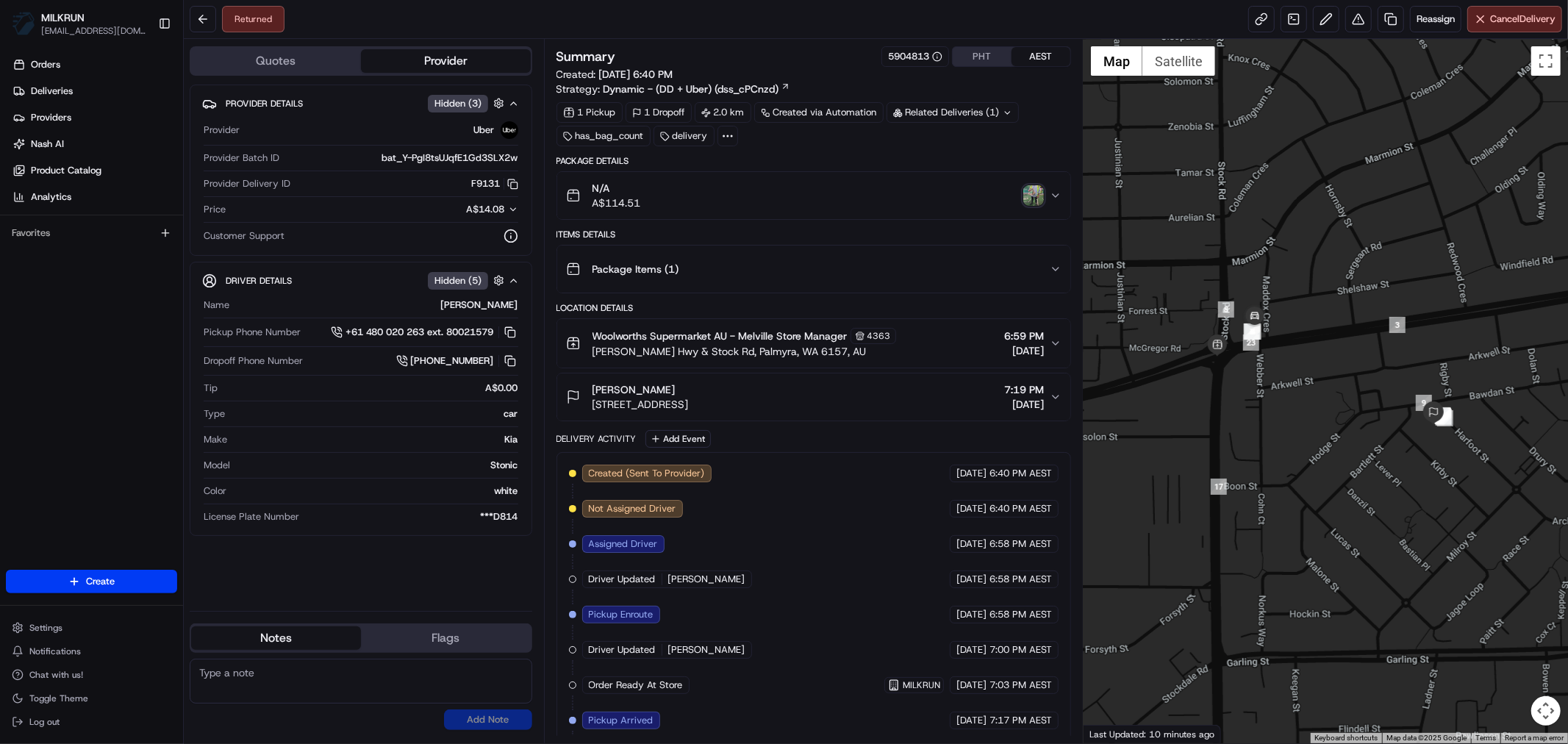
click at [1029, 186] on img "button" at bounding box center [1033, 195] width 20 height 20
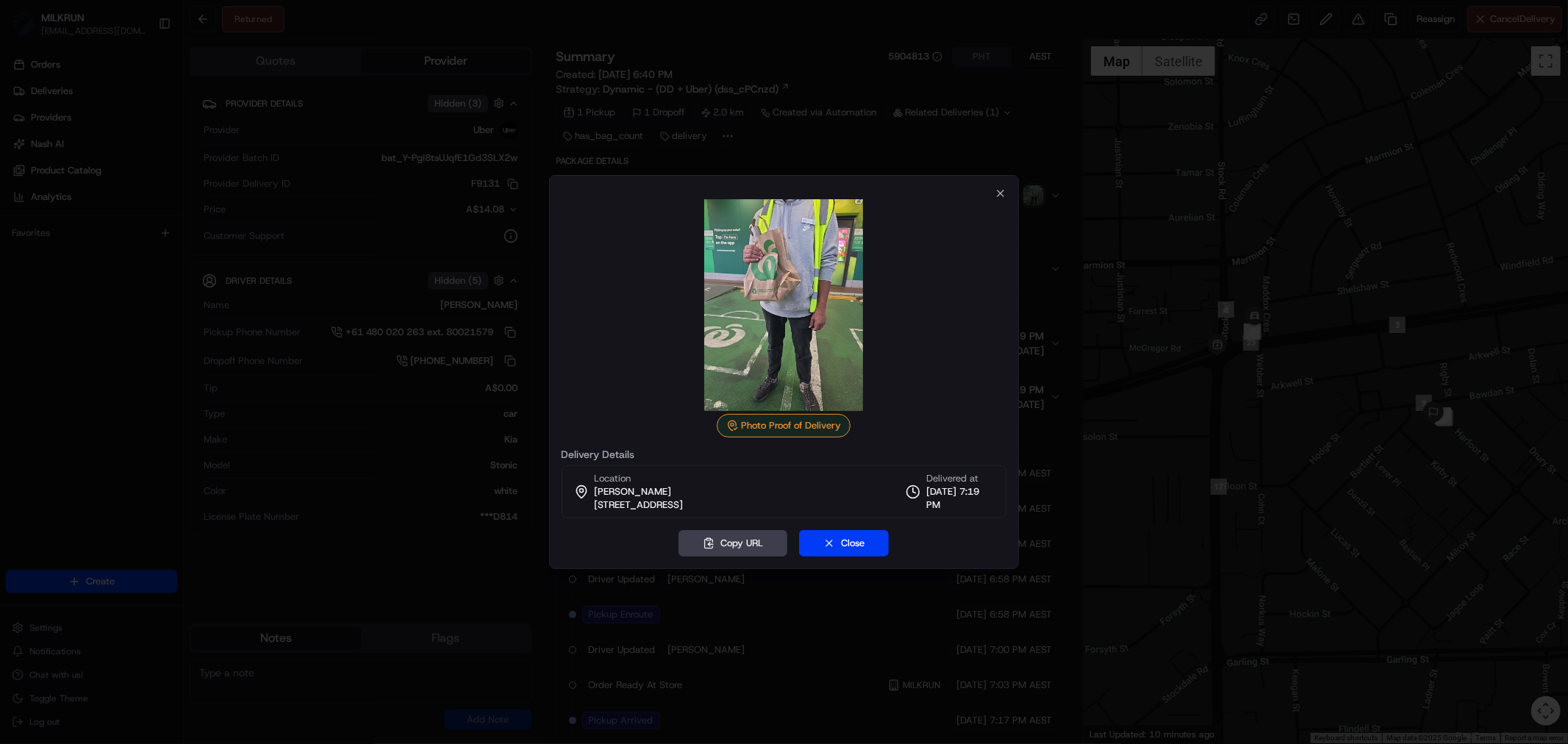
click at [777, 260] on img at bounding box center [783, 304] width 211 height 211
click at [997, 193] on icon "button" at bounding box center [1000, 193] width 12 height 12
